Goal: Information Seeking & Learning: Understand process/instructions

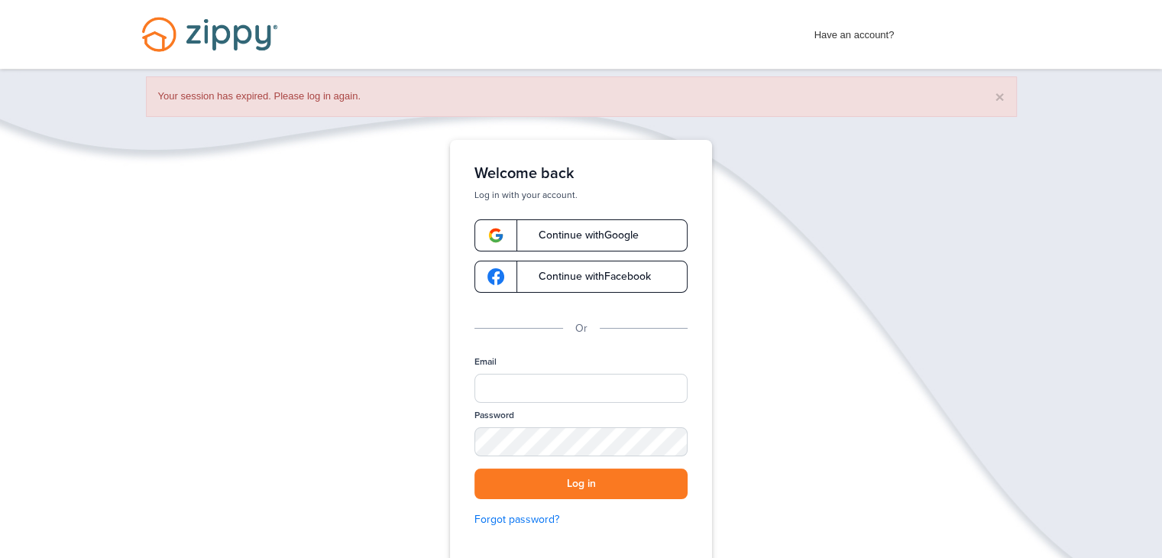
click at [535, 240] on link "Continue with Google" at bounding box center [580, 235] width 213 height 32
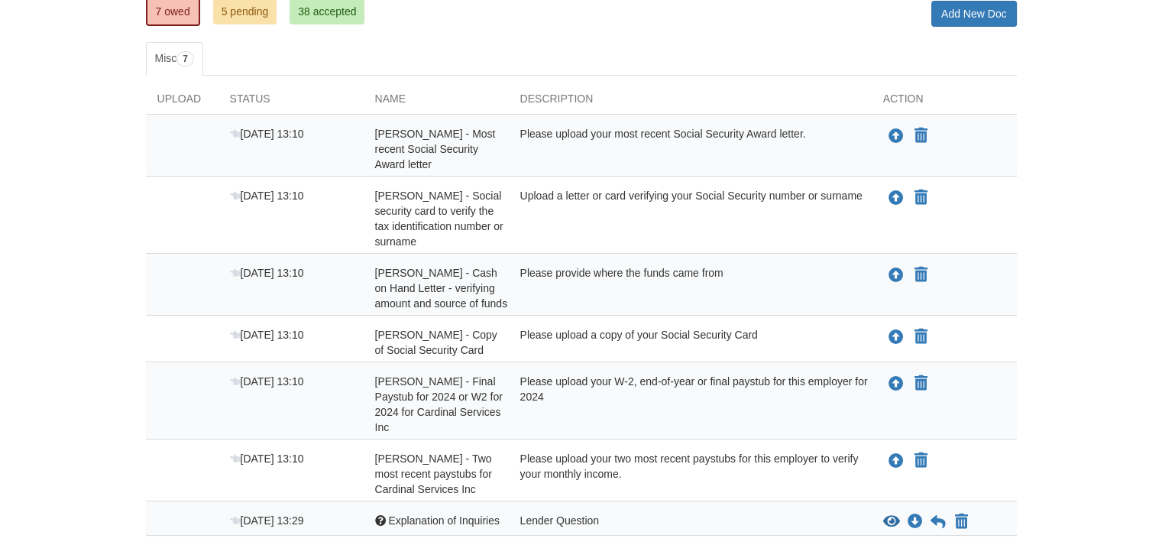
scroll to position [303, 0]
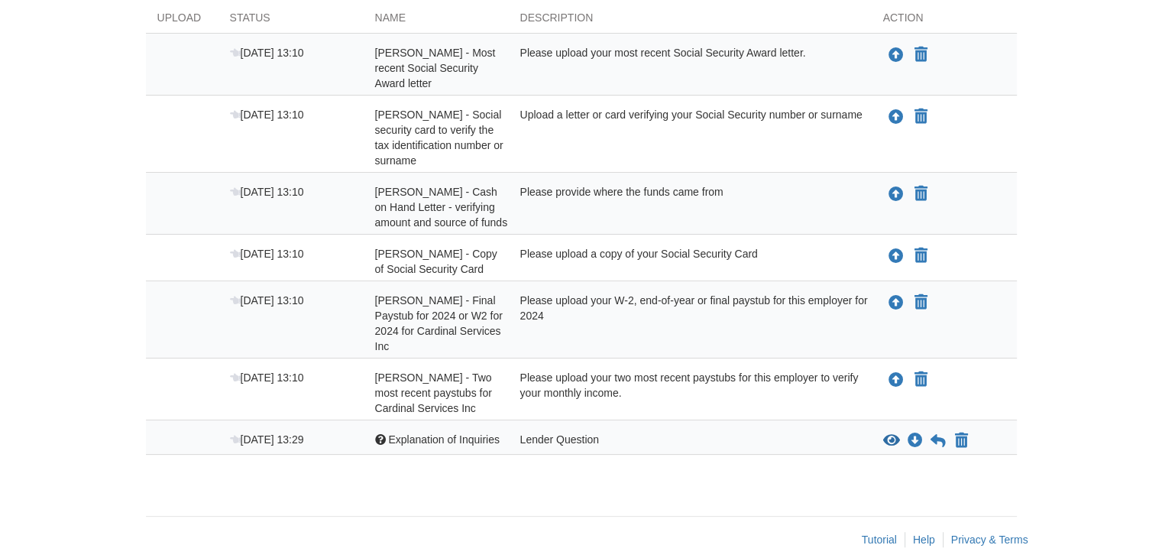
click at [588, 432] on div "Lender Question" at bounding box center [690, 441] width 363 height 18
click at [891, 433] on icon "View Explanation of Inquiries" at bounding box center [891, 440] width 17 height 15
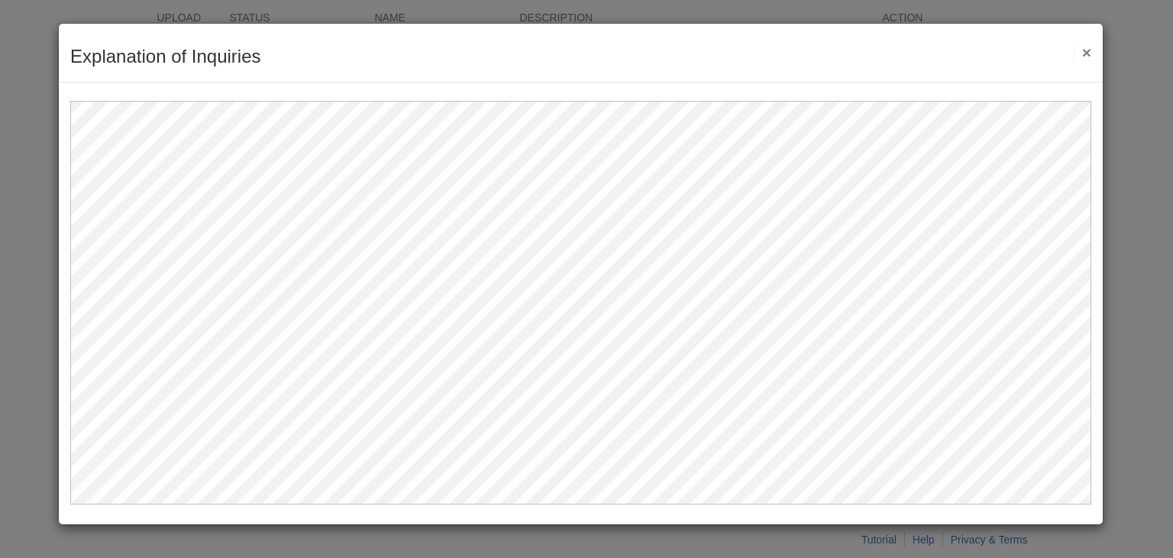
click at [1082, 49] on button "×" at bounding box center [1083, 52] width 18 height 16
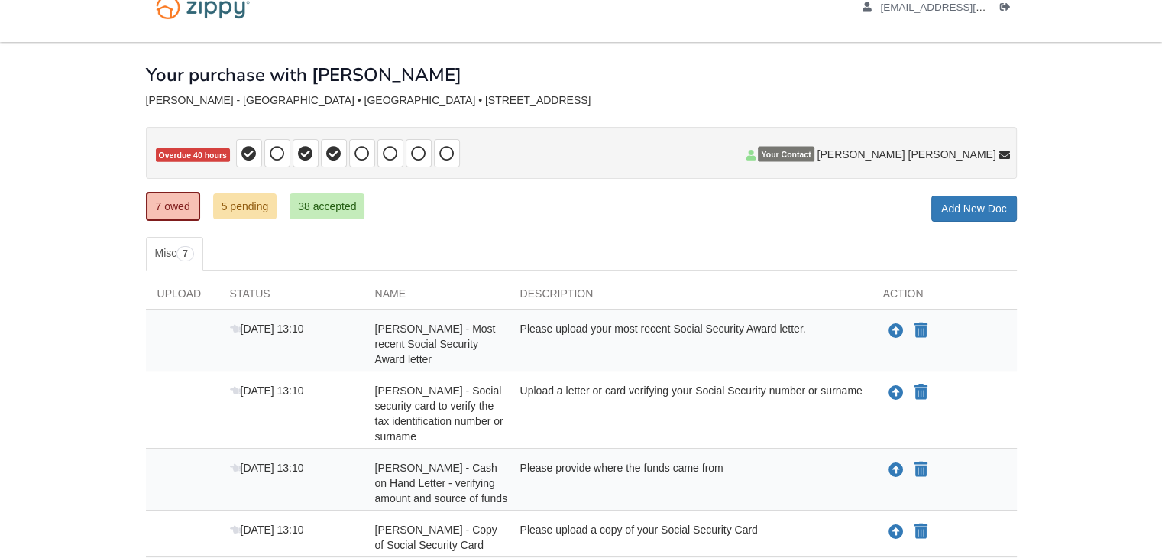
scroll to position [0, 0]
